Goal: Find specific page/section: Find specific page/section

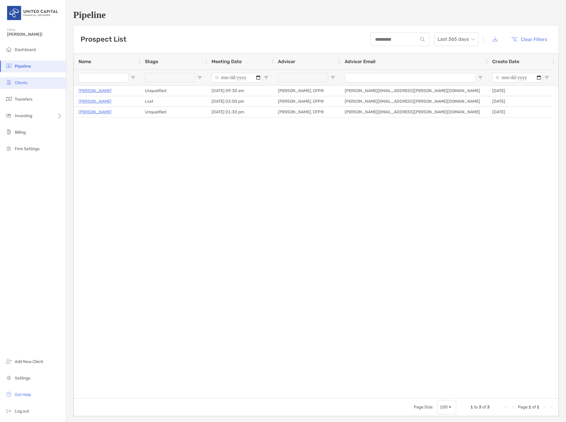
click at [31, 87] on li "Clients" at bounding box center [33, 83] width 66 height 12
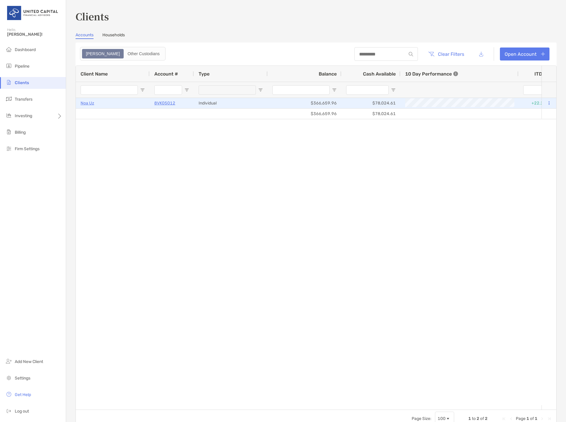
click at [86, 103] on p "Noa Uz" at bounding box center [88, 102] width 14 height 7
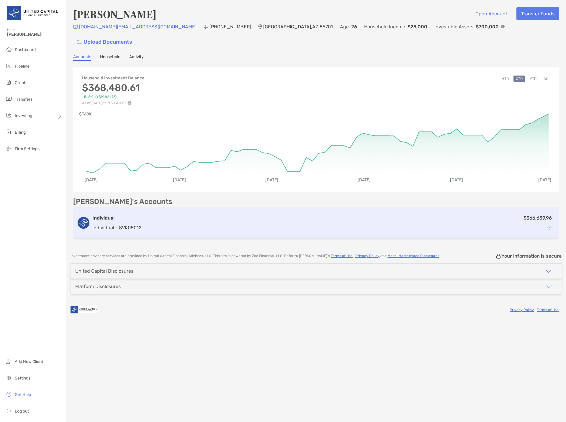
click at [93, 224] on p "Individual - 8VK05012" at bounding box center [116, 227] width 49 height 7
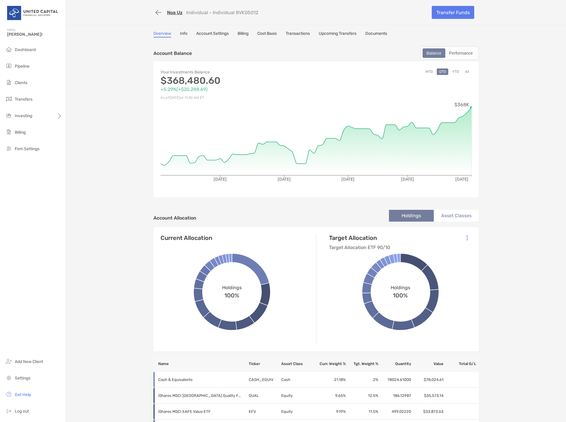
click at [263, 32] on link "Cost Basis" at bounding box center [266, 34] width 19 height 6
